Goal: Information Seeking & Learning: Learn about a topic

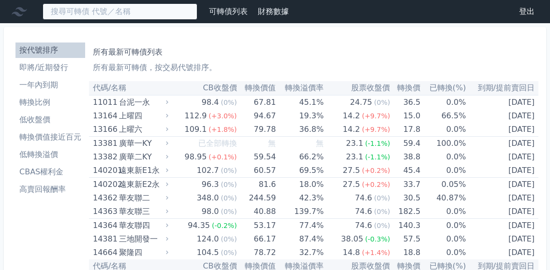
click at [197, 16] on input at bounding box center [120, 11] width 155 height 16
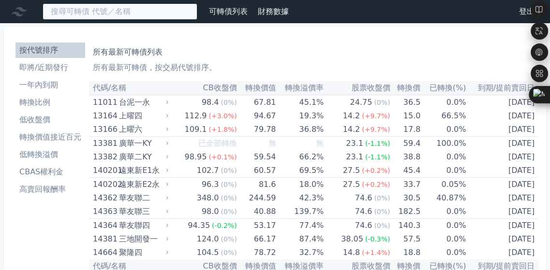
paste input "34834"
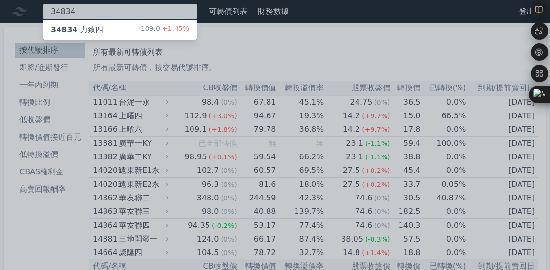
type input "34834"
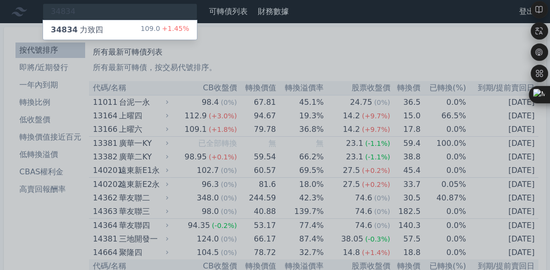
click at [103, 36] on div "34834 力致四" at bounding box center [77, 30] width 52 height 12
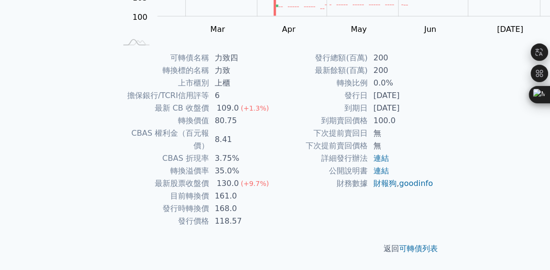
scroll to position [352, 0]
drag, startPoint x: 198, startPoint y: 195, endPoint x: 239, endPoint y: 195, distance: 40.6
click at [238, 215] on td "118.57" at bounding box center [242, 221] width 66 height 13
click at [298, 178] on td "財務數據" at bounding box center [321, 184] width 92 height 13
